Goal: Navigation & Orientation: Find specific page/section

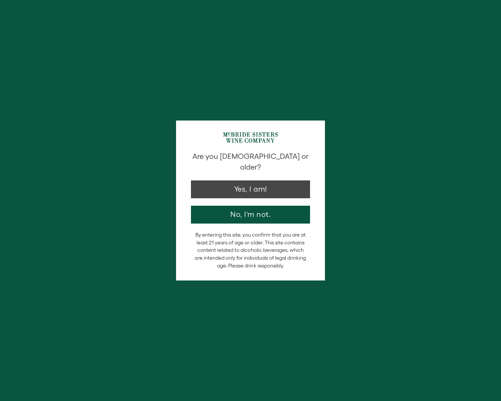
click at [252, 181] on button "Yes, I am!" at bounding box center [250, 189] width 119 height 18
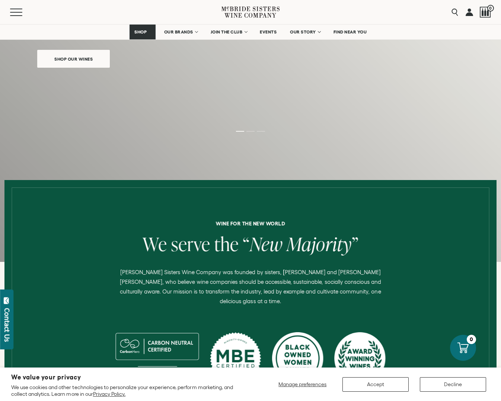
scroll to position [128, 0]
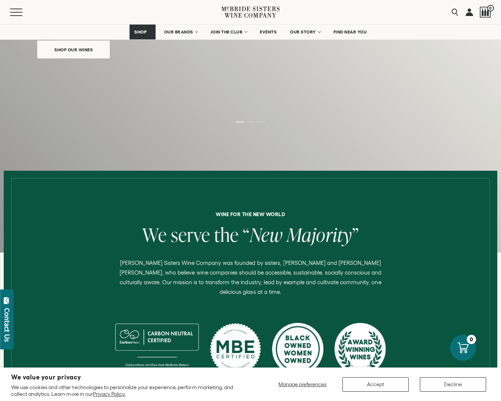
click at [374, 383] on button "Accept" at bounding box center [375, 384] width 66 height 15
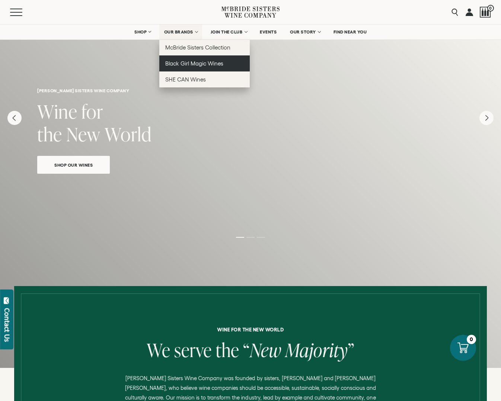
scroll to position [14, 0]
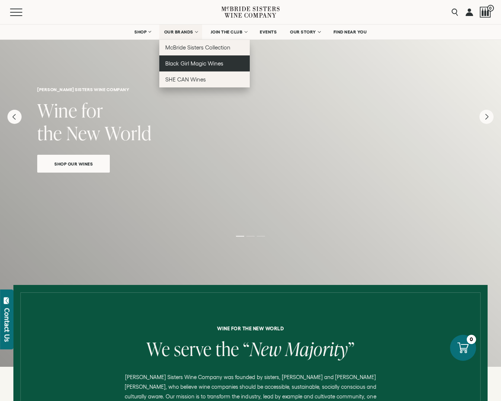
click at [180, 63] on span "Black Girl Magic Wines" at bounding box center [194, 63] width 58 height 6
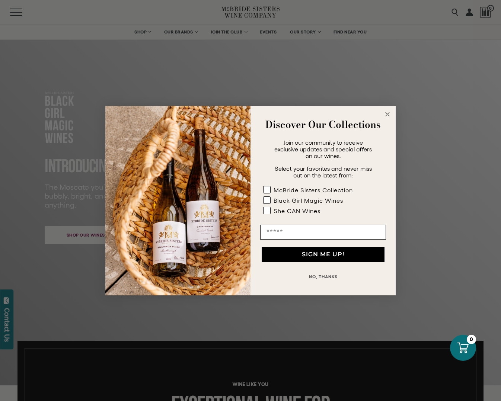
click at [389, 112] on icon "Close dialog" at bounding box center [387, 114] width 4 height 4
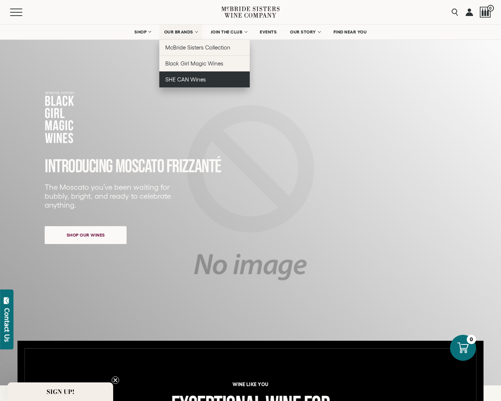
click at [186, 78] on span "SHE CAN Wines" at bounding box center [185, 79] width 41 height 6
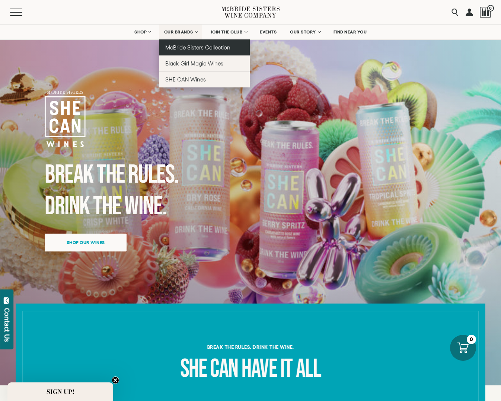
click at [172, 45] on span "McBride Sisters Collection" at bounding box center [197, 47] width 65 height 6
